Goal: Task Accomplishment & Management: Manage account settings

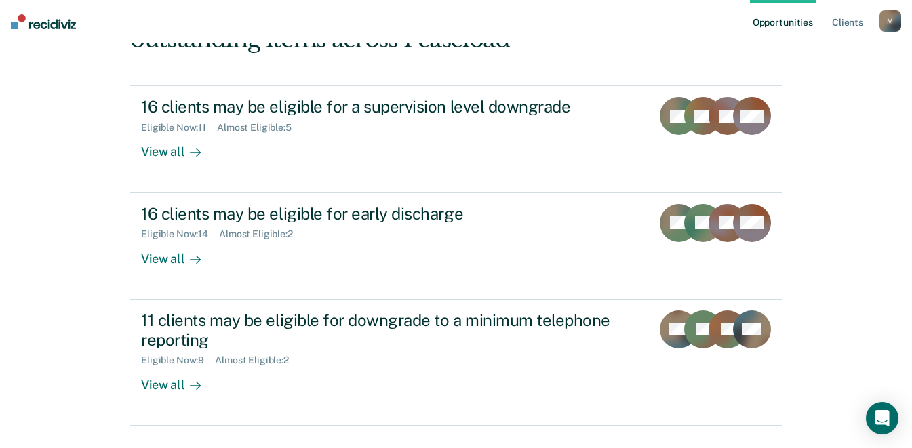
scroll to position [261, 0]
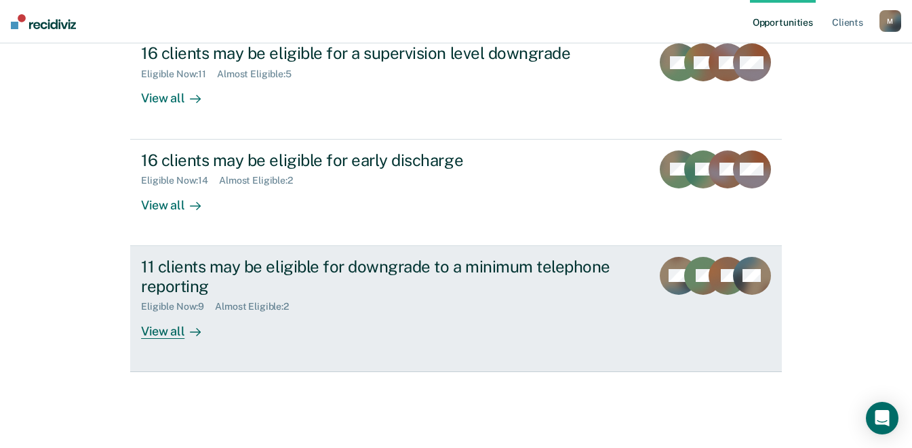
click at [161, 329] on div "View all" at bounding box center [179, 325] width 76 height 26
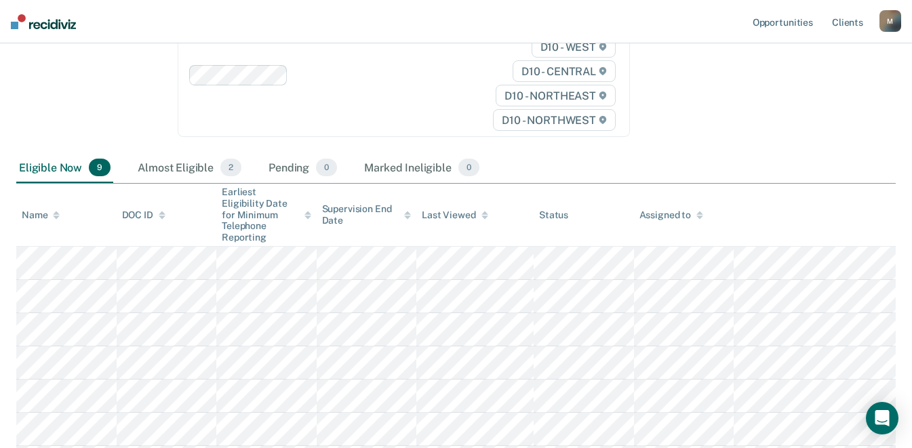
scroll to position [176, 0]
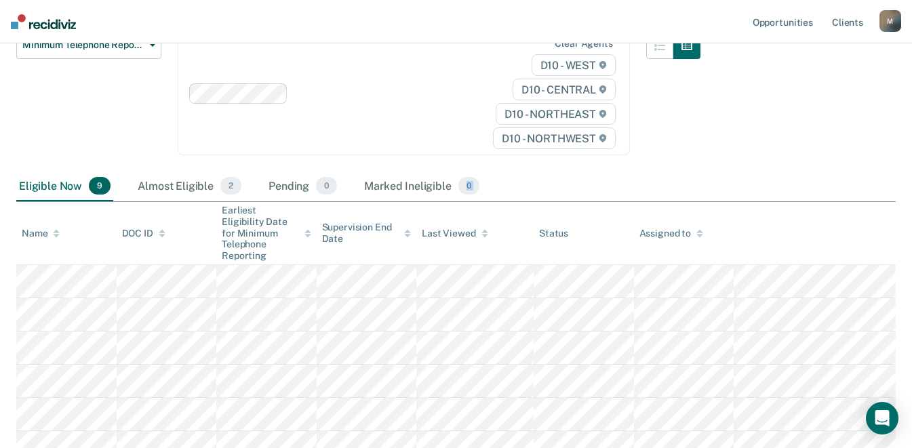
click at [544, 304] on div "Minimum Telephone Reporting Minimum Telephone Reporting is a level of supervisi…" at bounding box center [455, 238] width 879 height 643
drag, startPoint x: 574, startPoint y: 249, endPoint x: 527, endPoint y: 252, distance: 47.5
click at [527, 252] on th "Last Viewed" at bounding box center [474, 233] width 117 height 63
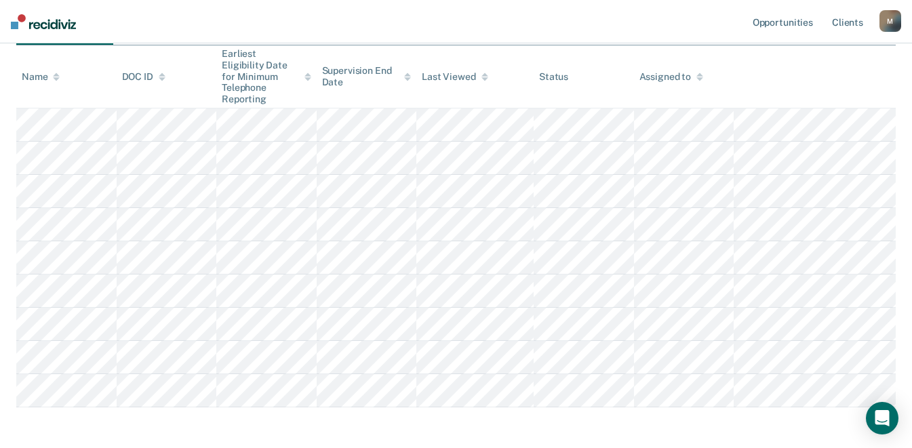
scroll to position [306, 0]
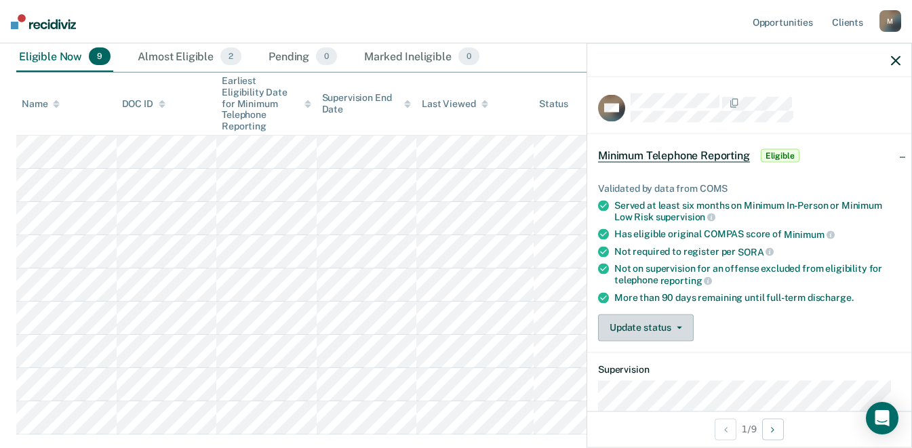
click at [679, 326] on button "Update status" at bounding box center [646, 327] width 96 height 27
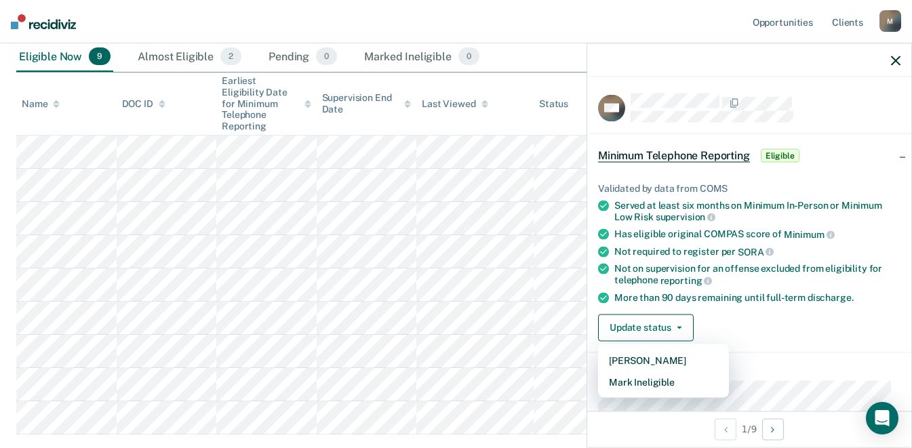
click at [607, 9] on nav "Opportunities Client s MuhleckJ@michigan.gov M Profile How it works Log Out" at bounding box center [456, 21] width 912 height 43
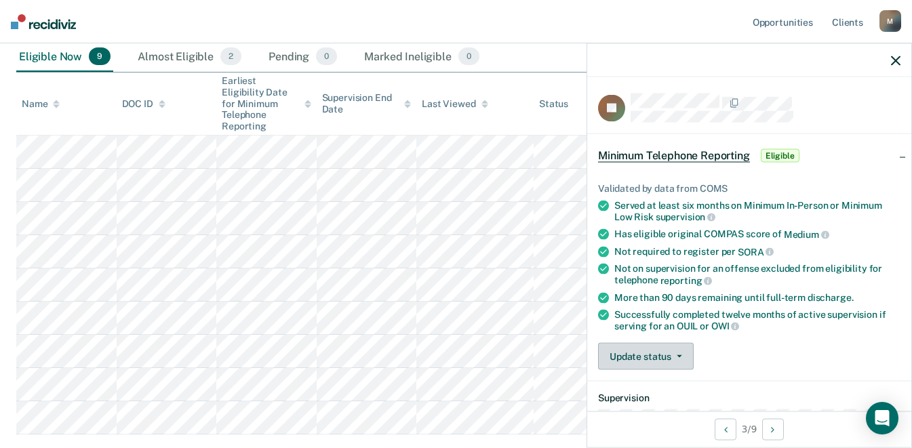
click at [681, 350] on button "Update status" at bounding box center [646, 356] width 96 height 27
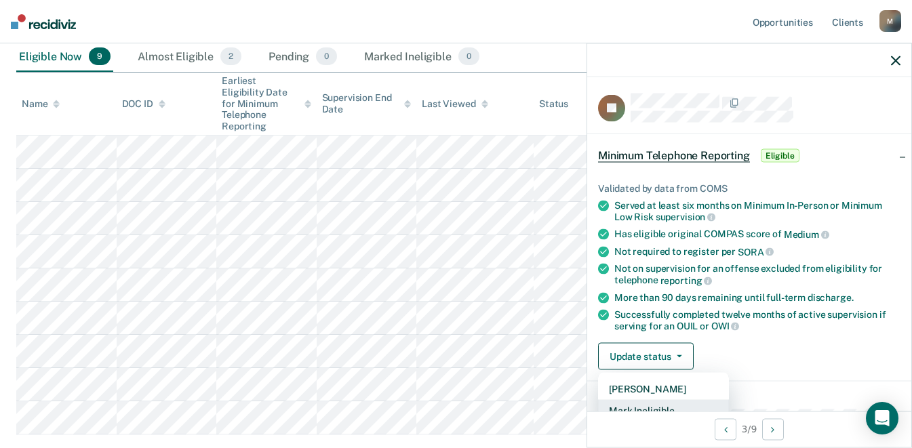
scroll to position [6, 0]
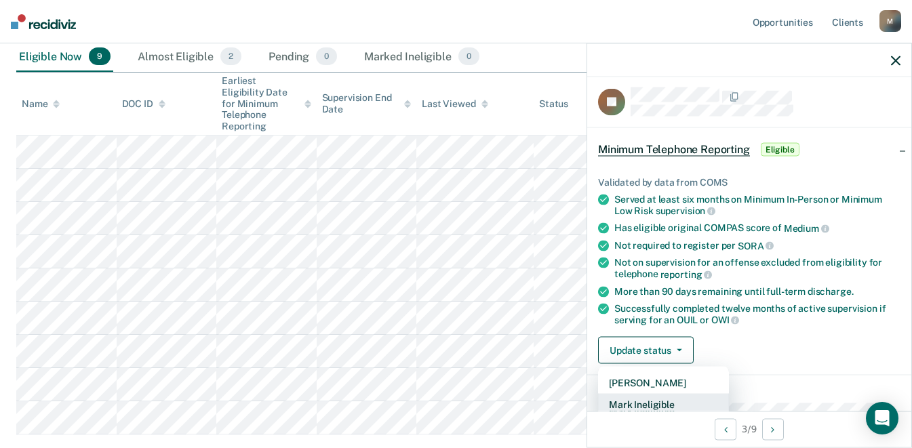
click at [671, 399] on button "Mark Ineligible" at bounding box center [663, 405] width 131 height 22
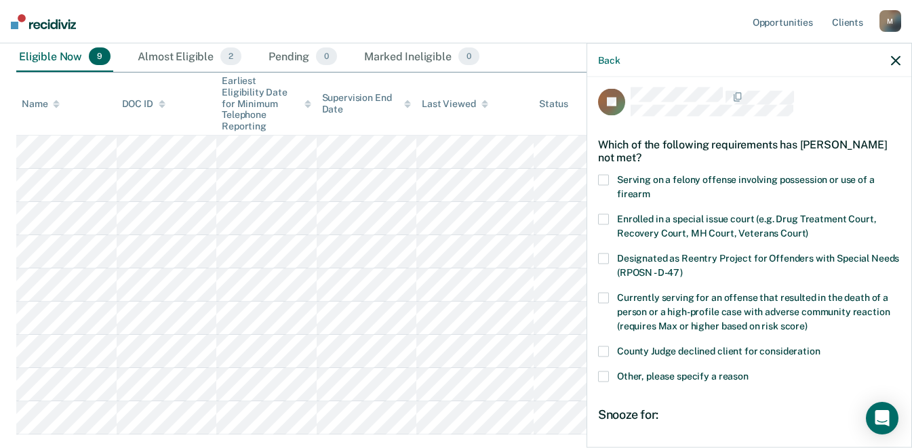
click at [605, 375] on span at bounding box center [603, 376] width 11 height 11
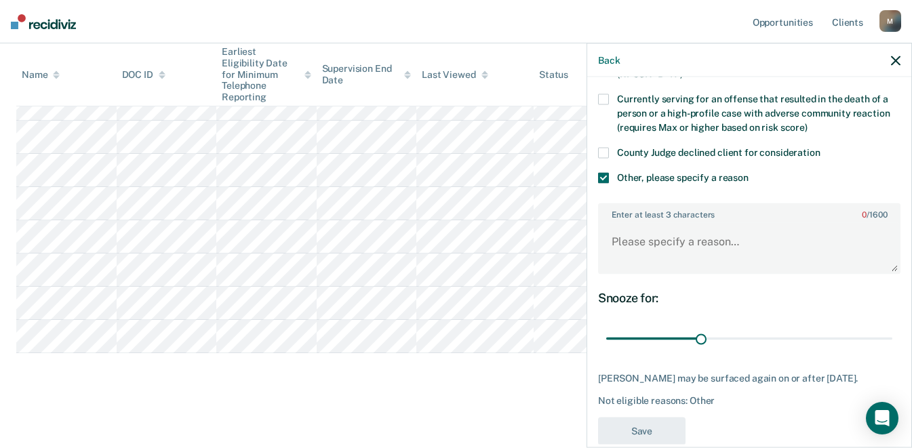
scroll to position [207, 0]
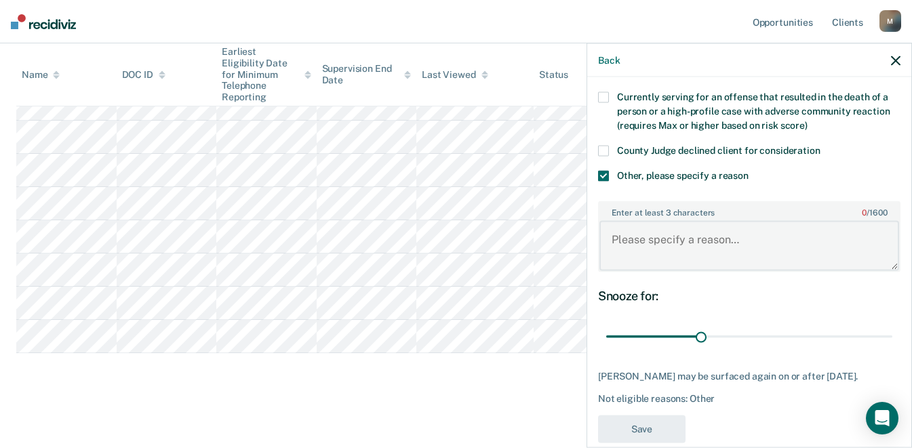
click at [672, 255] on textarea "Enter at least 3 characters 0 / 1600" at bounding box center [749, 245] width 300 height 50
type textarea "OWI conviction"
click at [658, 430] on button "Save" at bounding box center [641, 430] width 87 height 28
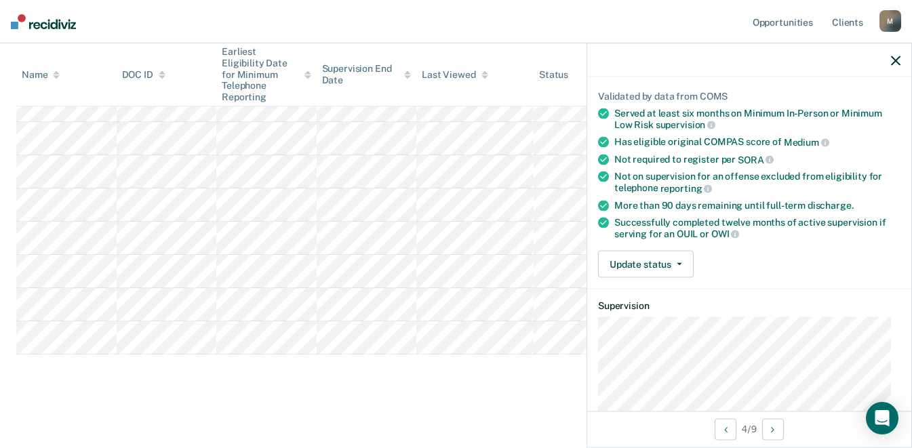
scroll to position [154, 0]
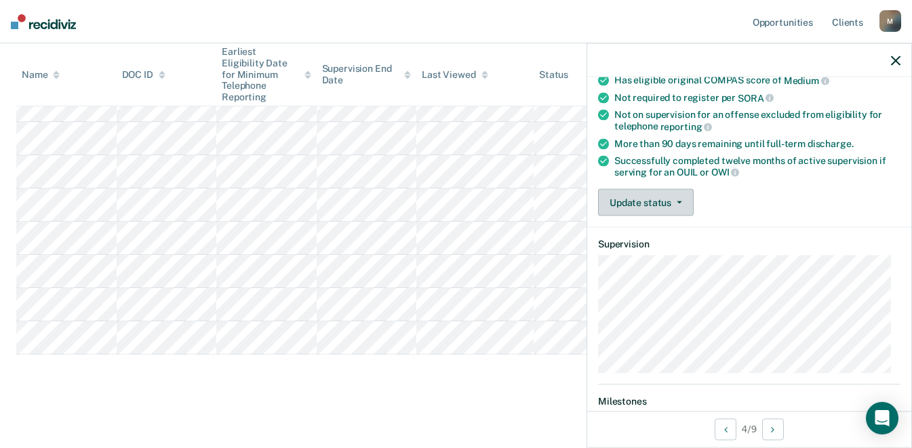
click at [685, 197] on button "Update status" at bounding box center [646, 202] width 96 height 27
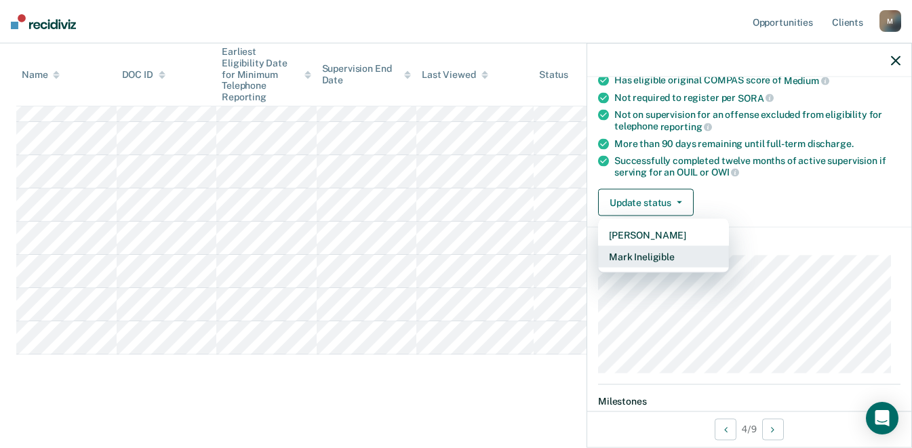
click at [664, 256] on button "Mark Ineligible" at bounding box center [663, 257] width 131 height 22
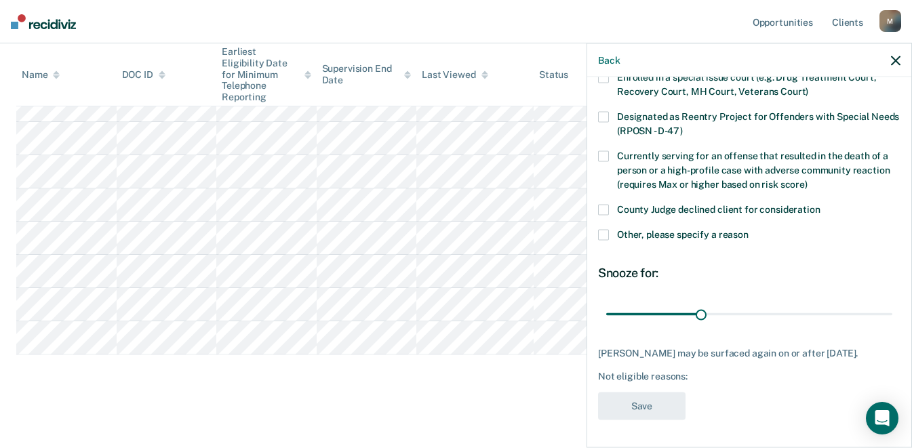
click at [605, 230] on span at bounding box center [603, 235] width 11 height 11
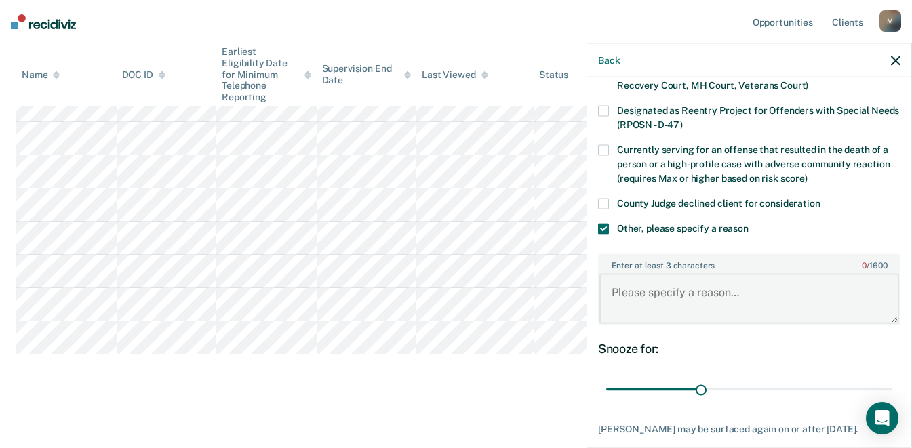
click at [634, 285] on textarea "Enter at least 3 characters 0 / 1600" at bounding box center [749, 298] width 300 height 50
type textarea "OWI conviction"
click at [900, 401] on div "AH Which of the following requirements has Anthoni Holloway not met? Serving on…" at bounding box center [749, 260] width 324 height 367
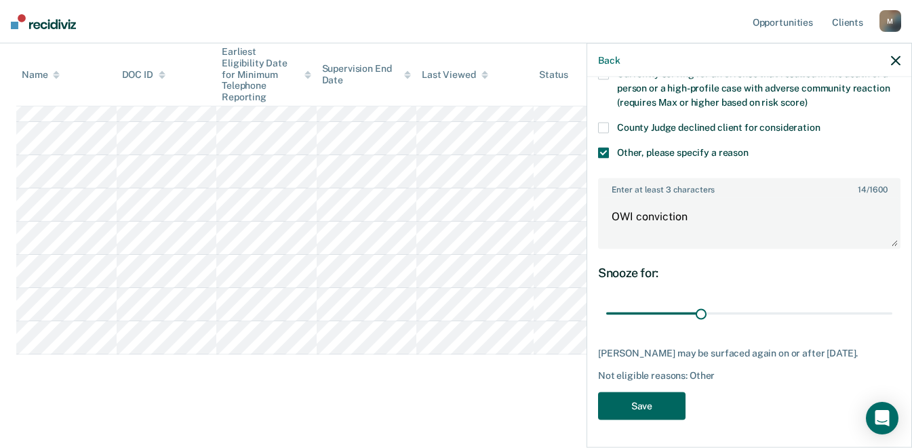
click at [660, 403] on button "Save" at bounding box center [641, 406] width 87 height 28
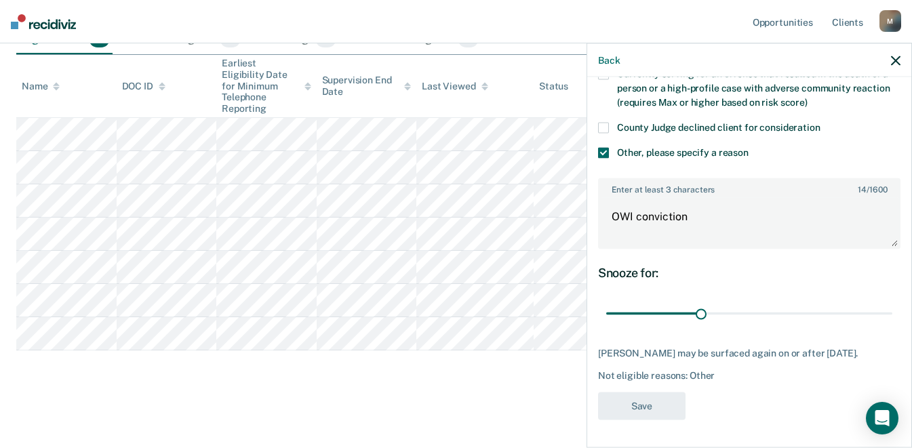
scroll to position [321, 0]
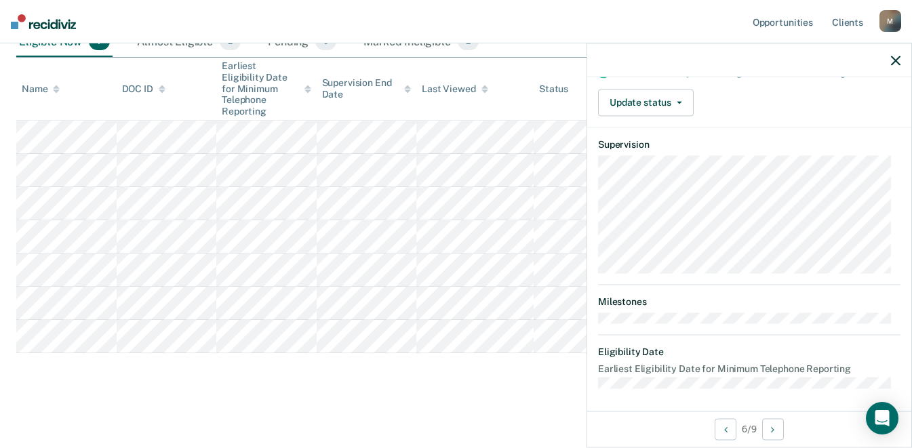
scroll to position [0, 0]
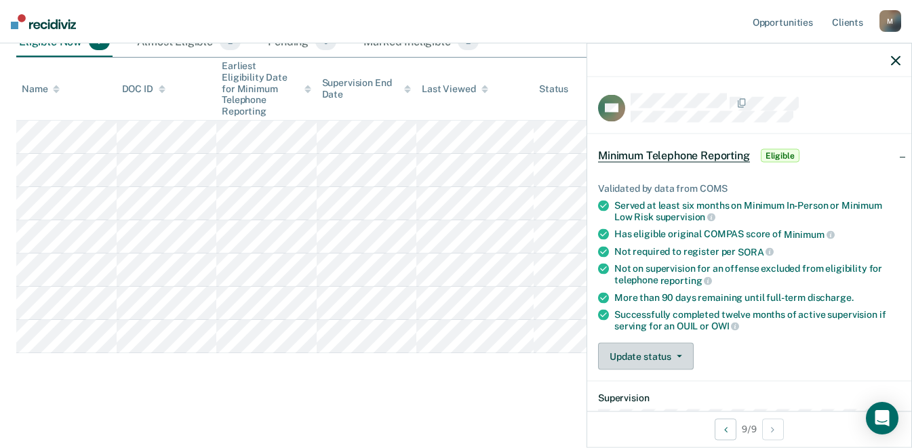
click at [677, 348] on button "Update status" at bounding box center [646, 356] width 96 height 27
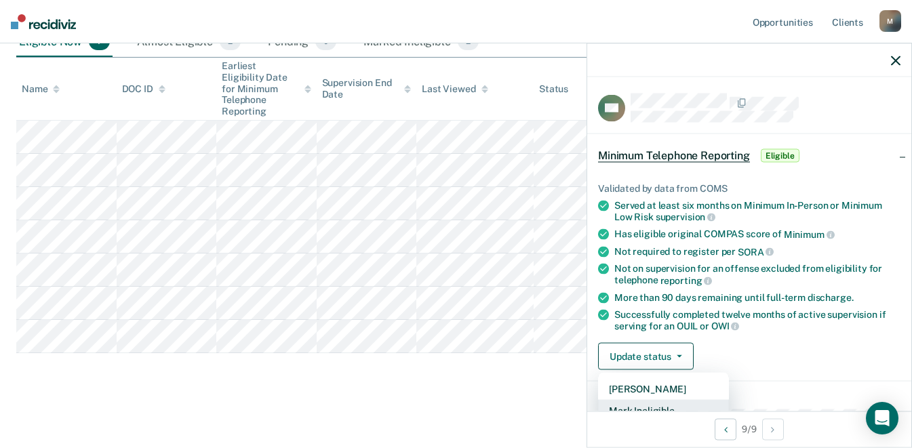
scroll to position [6, 0]
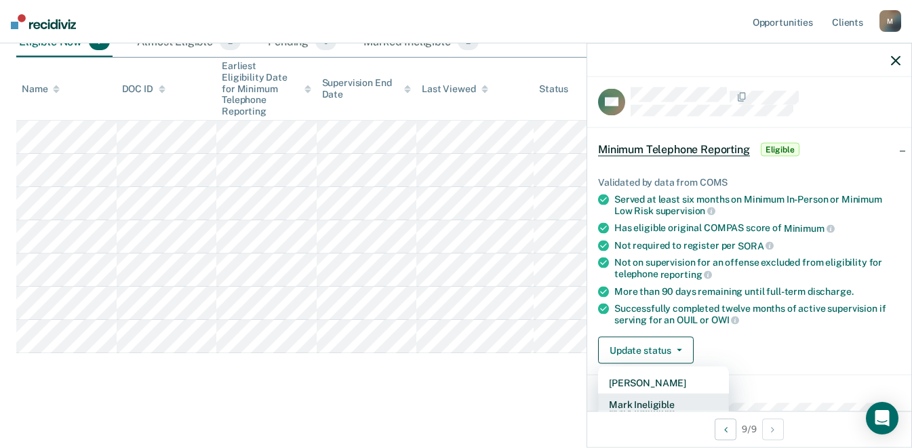
click at [662, 395] on button "Mark Ineligible" at bounding box center [663, 405] width 131 height 22
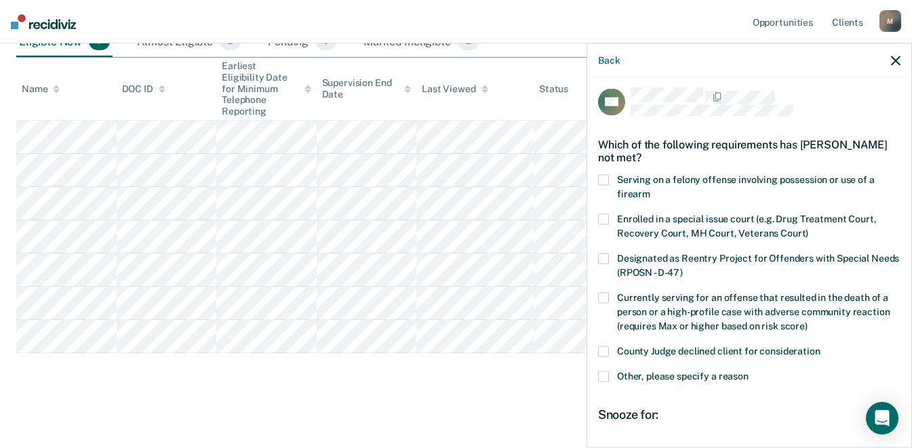
click at [601, 371] on span at bounding box center [603, 376] width 11 height 11
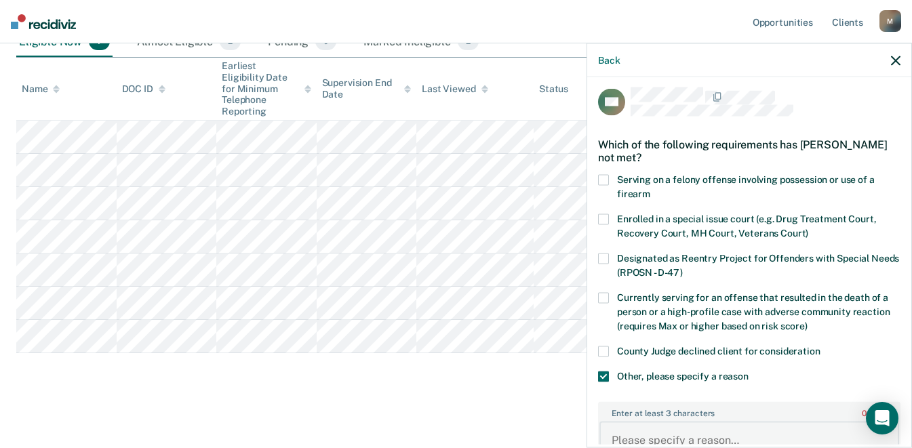
click at [676, 433] on textarea "Enter at least 3 characters 0 / 1600" at bounding box center [749, 446] width 300 height 50
type textarea "OWI conviction"
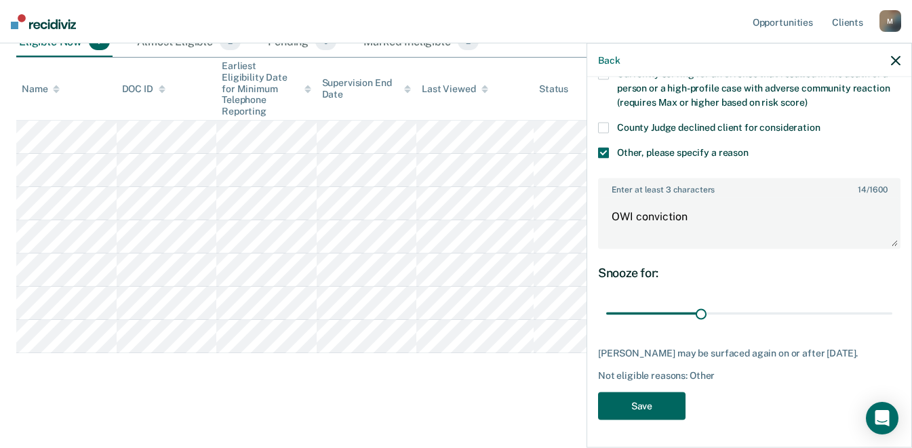
click at [649, 405] on button "Save" at bounding box center [641, 406] width 87 height 28
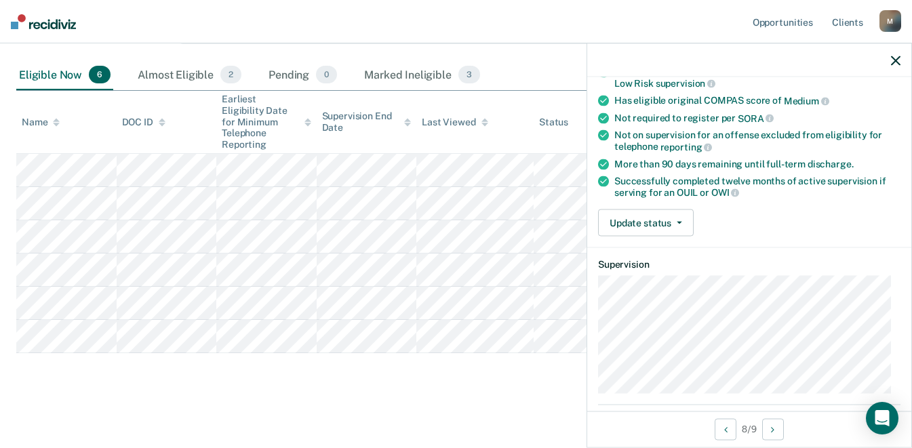
scroll to position [0, 0]
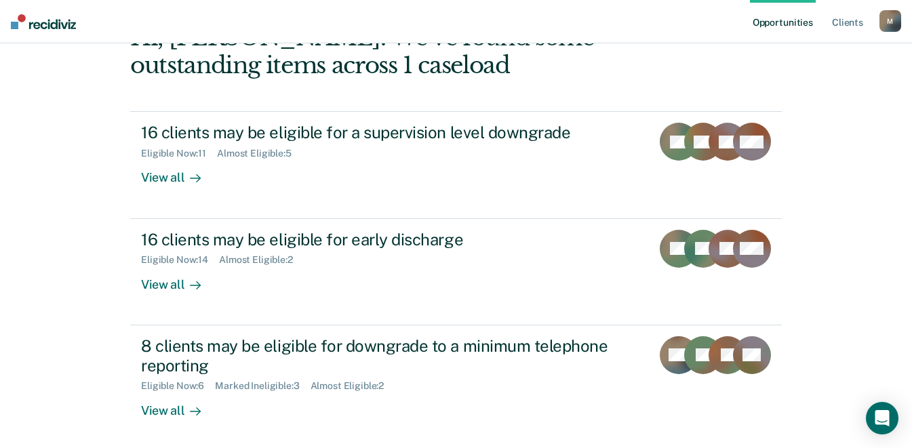
scroll to position [183, 0]
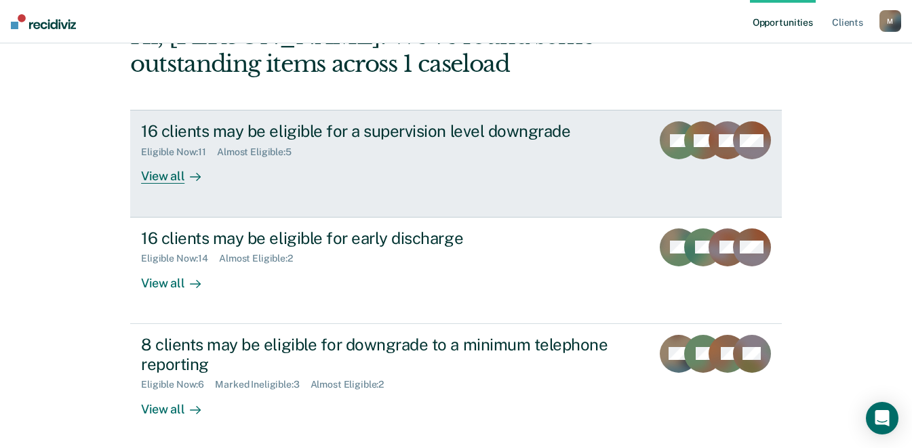
click at [155, 177] on div "View all" at bounding box center [179, 171] width 76 height 26
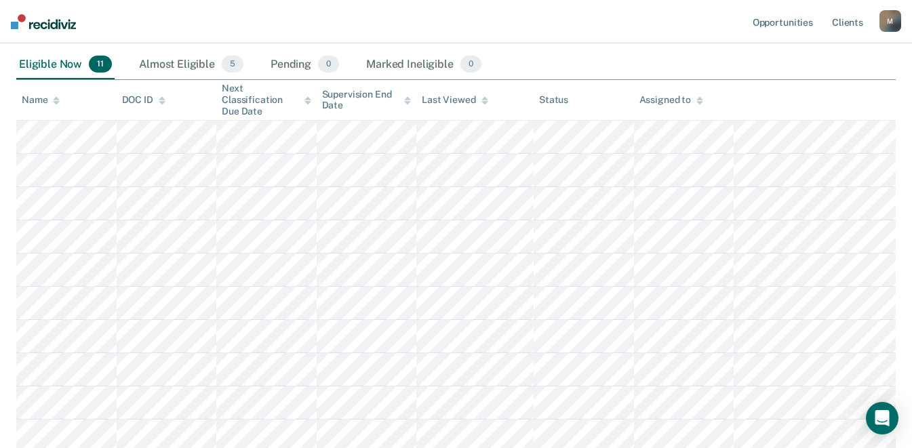
scroll to position [317, 0]
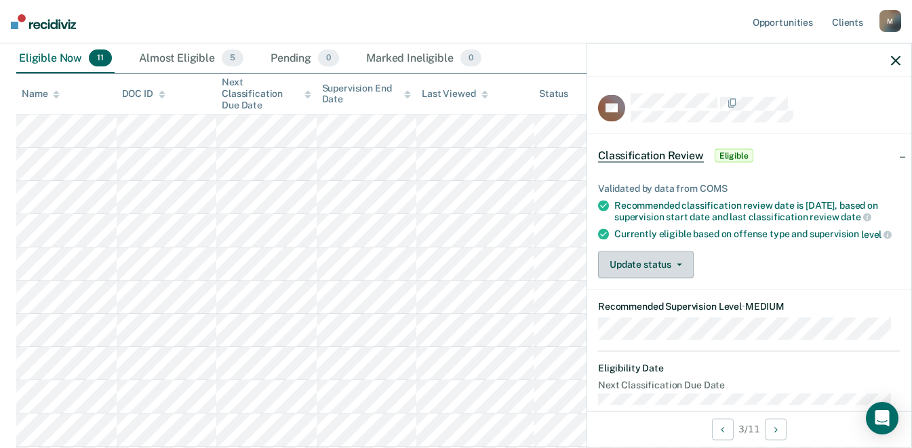
click at [680, 278] on button "Update status" at bounding box center [646, 264] width 96 height 27
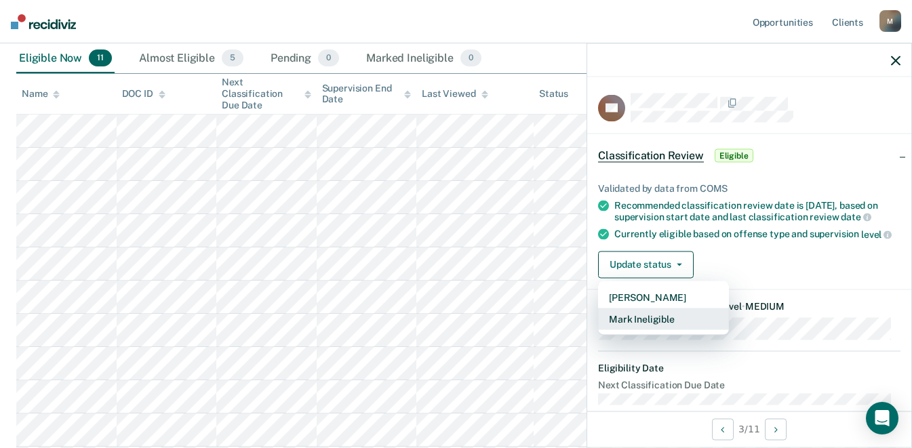
click at [678, 329] on button "Mark Ineligible" at bounding box center [663, 319] width 131 height 22
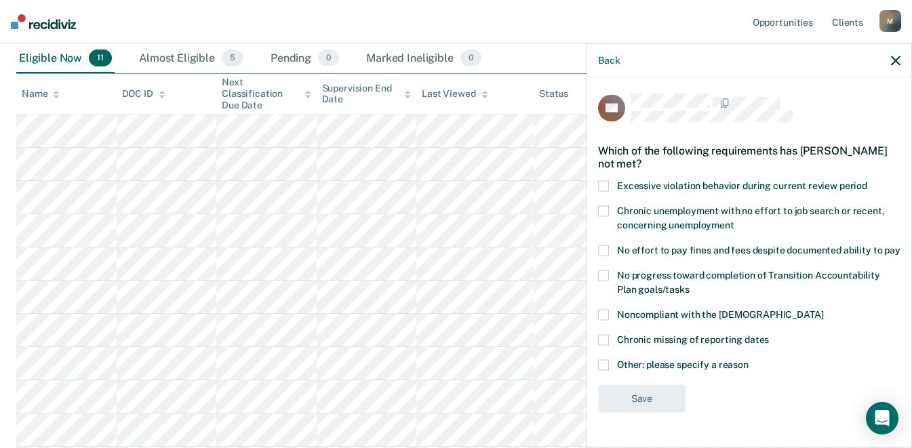
click at [608, 321] on span at bounding box center [603, 315] width 11 height 11
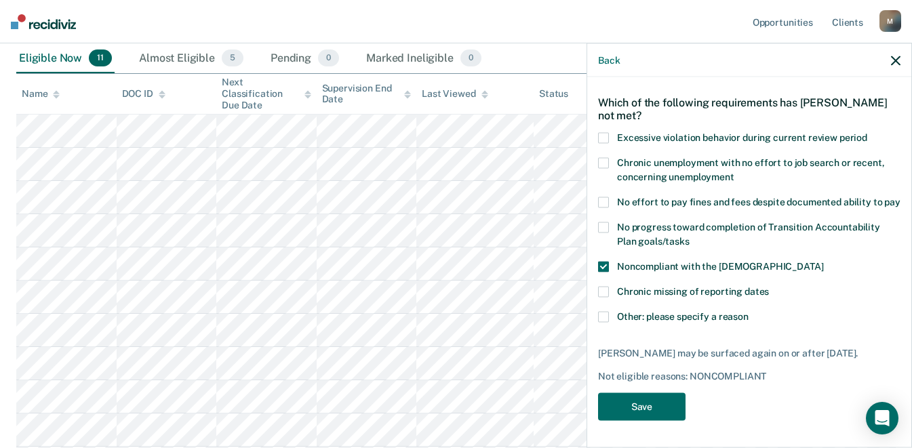
scroll to position [49, 0]
click at [656, 413] on button "Save" at bounding box center [641, 406] width 87 height 28
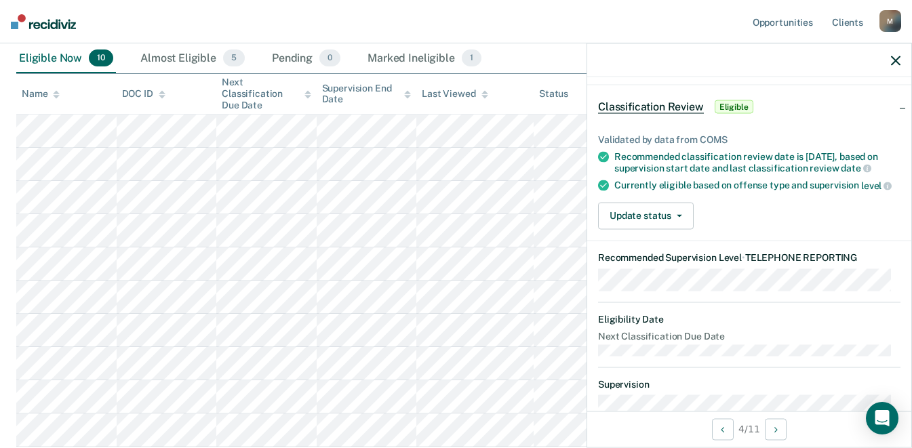
scroll to position [0, 0]
